Goal: Transaction & Acquisition: Obtain resource

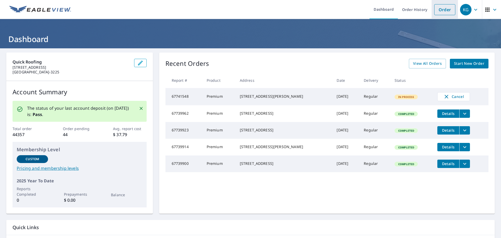
click at [440, 5] on link "Order" at bounding box center [444, 9] width 21 height 11
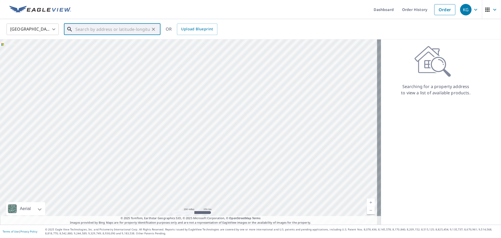
click at [113, 31] on input "text" at bounding box center [112, 29] width 74 height 15
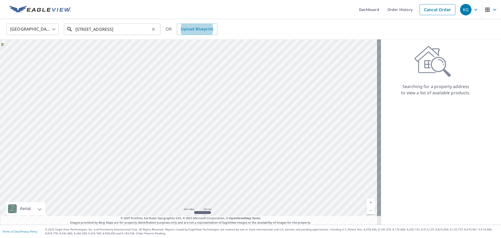
click at [133, 26] on input "[STREET_ADDRESS]" at bounding box center [112, 29] width 74 height 15
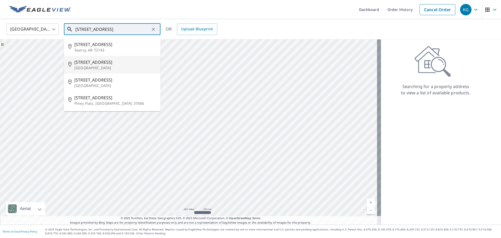
click at [109, 69] on p "[GEOGRAPHIC_DATA]" at bounding box center [115, 67] width 82 height 5
type input "[STREET_ADDRESS]"
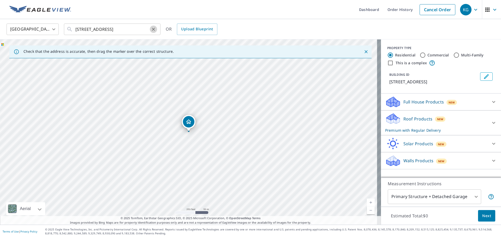
click at [155, 29] on icon "Clear" at bounding box center [153, 29] width 5 height 5
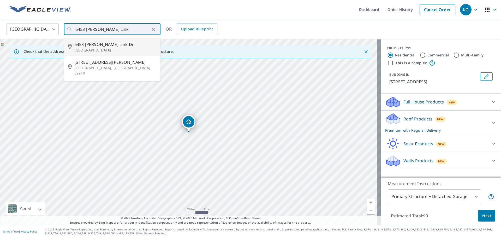
type input "[STREET_ADDRESS][PERSON_NAME][PERSON_NAME]"
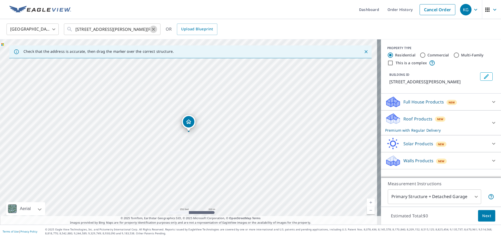
click at [156, 29] on button "Clear" at bounding box center [153, 29] width 7 height 7
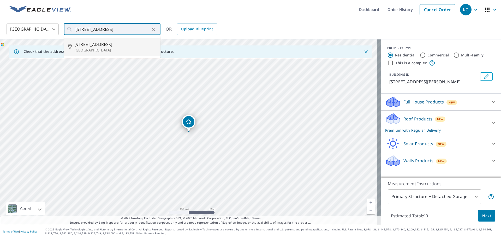
type input "[STREET_ADDRESS][PERSON_NAME]"
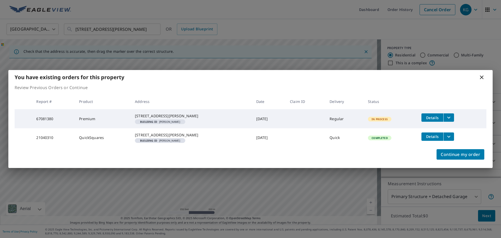
click at [448, 114] on icon "filesDropdownBtn-67081380" at bounding box center [449, 117] width 6 height 6
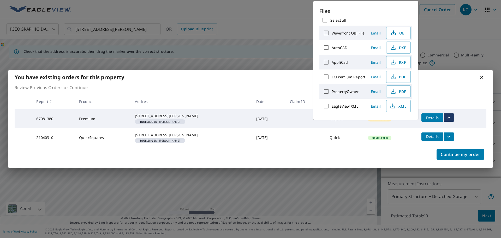
click at [324, 76] on input "ECPremium Report" at bounding box center [326, 76] width 11 height 11
checkbox input "true"
click at [394, 79] on icon "button" at bounding box center [393, 77] width 6 height 6
click at [391, 124] on span "Download" at bounding box center [392, 124] width 28 height 6
